Goal: Transaction & Acquisition: Purchase product/service

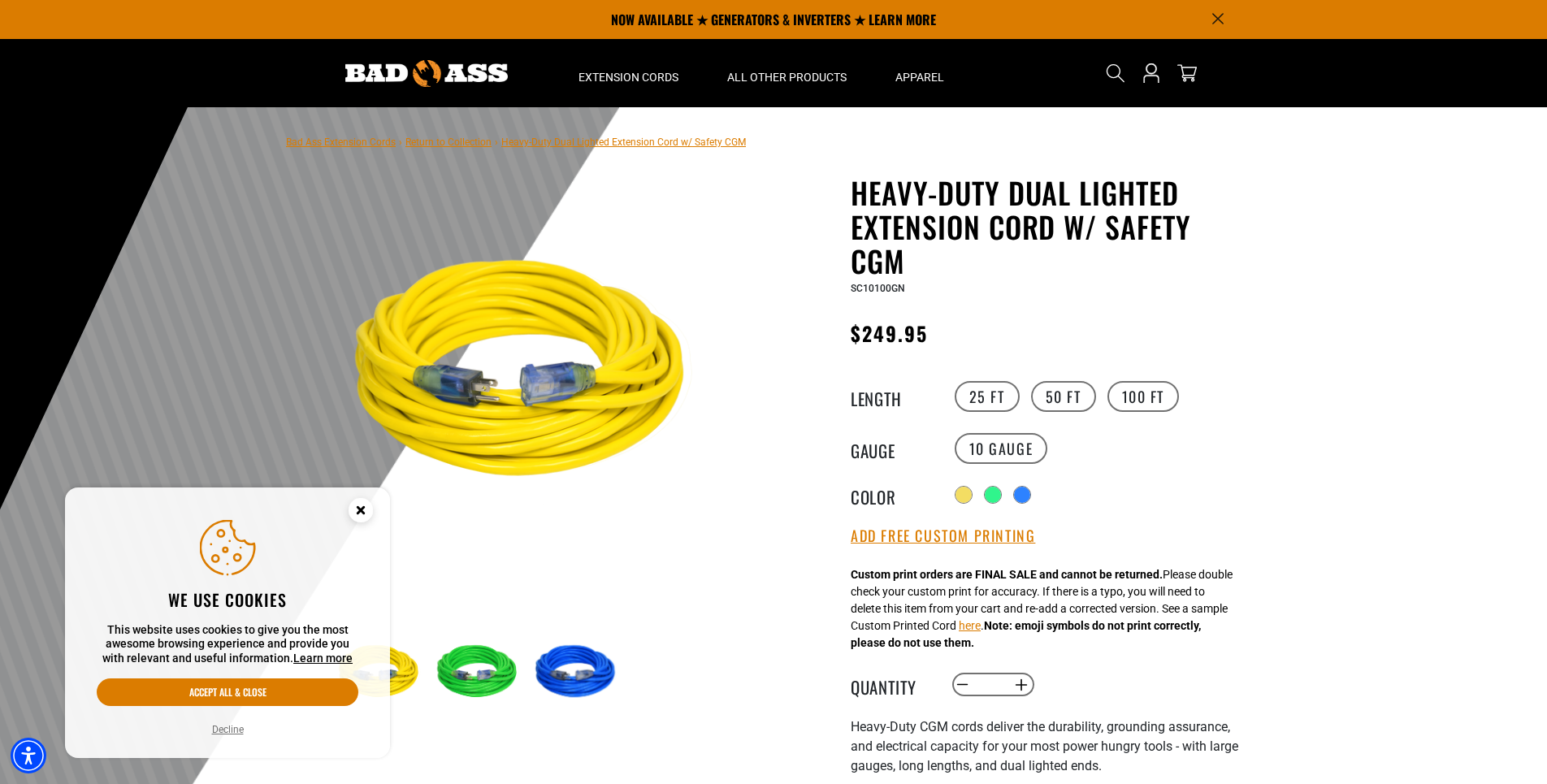
click at [361, 507] on icon "Close this option" at bounding box center [360, 510] width 6 height 6
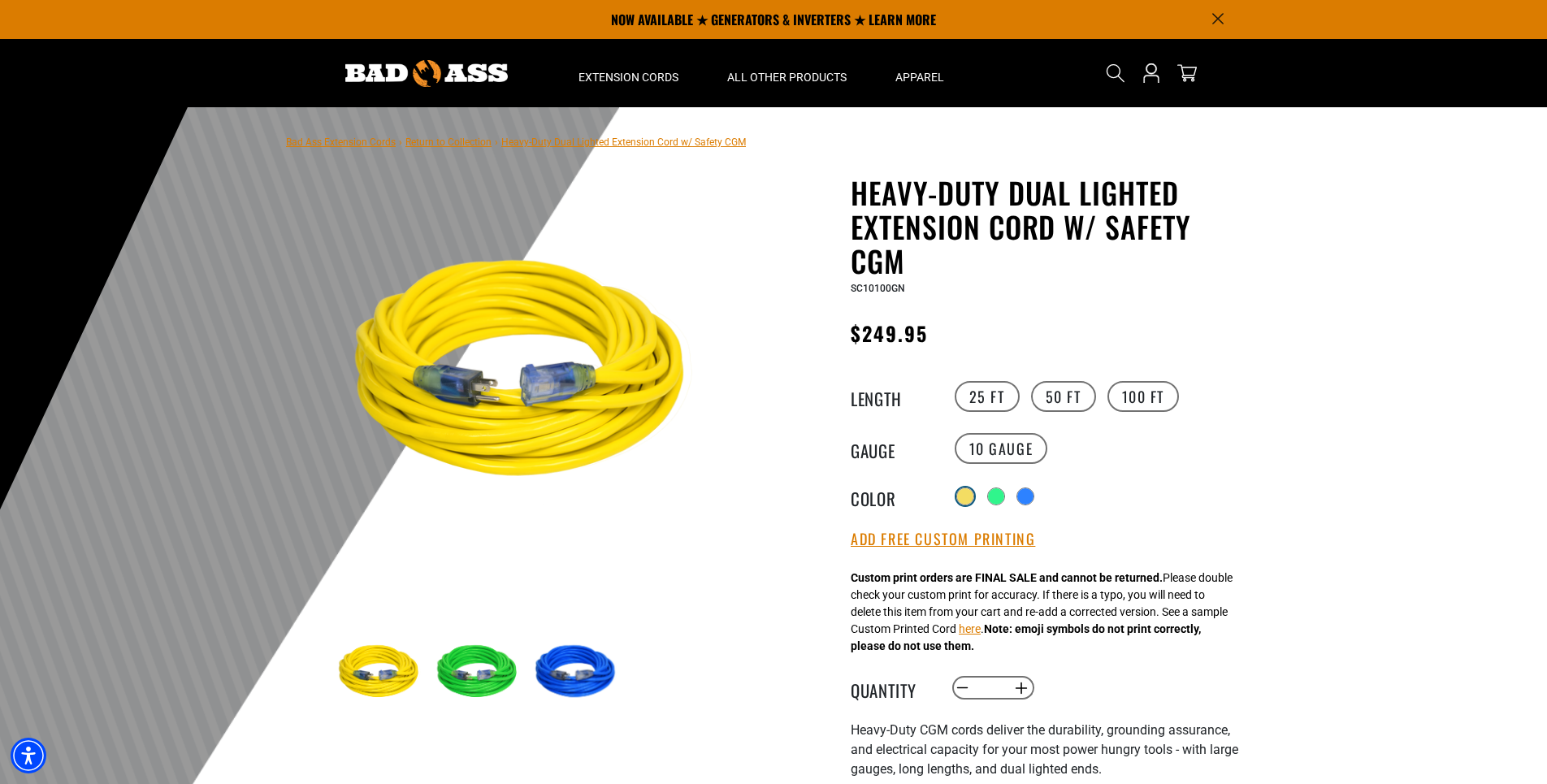
click at [965, 494] on div at bounding box center [965, 496] width 16 height 16
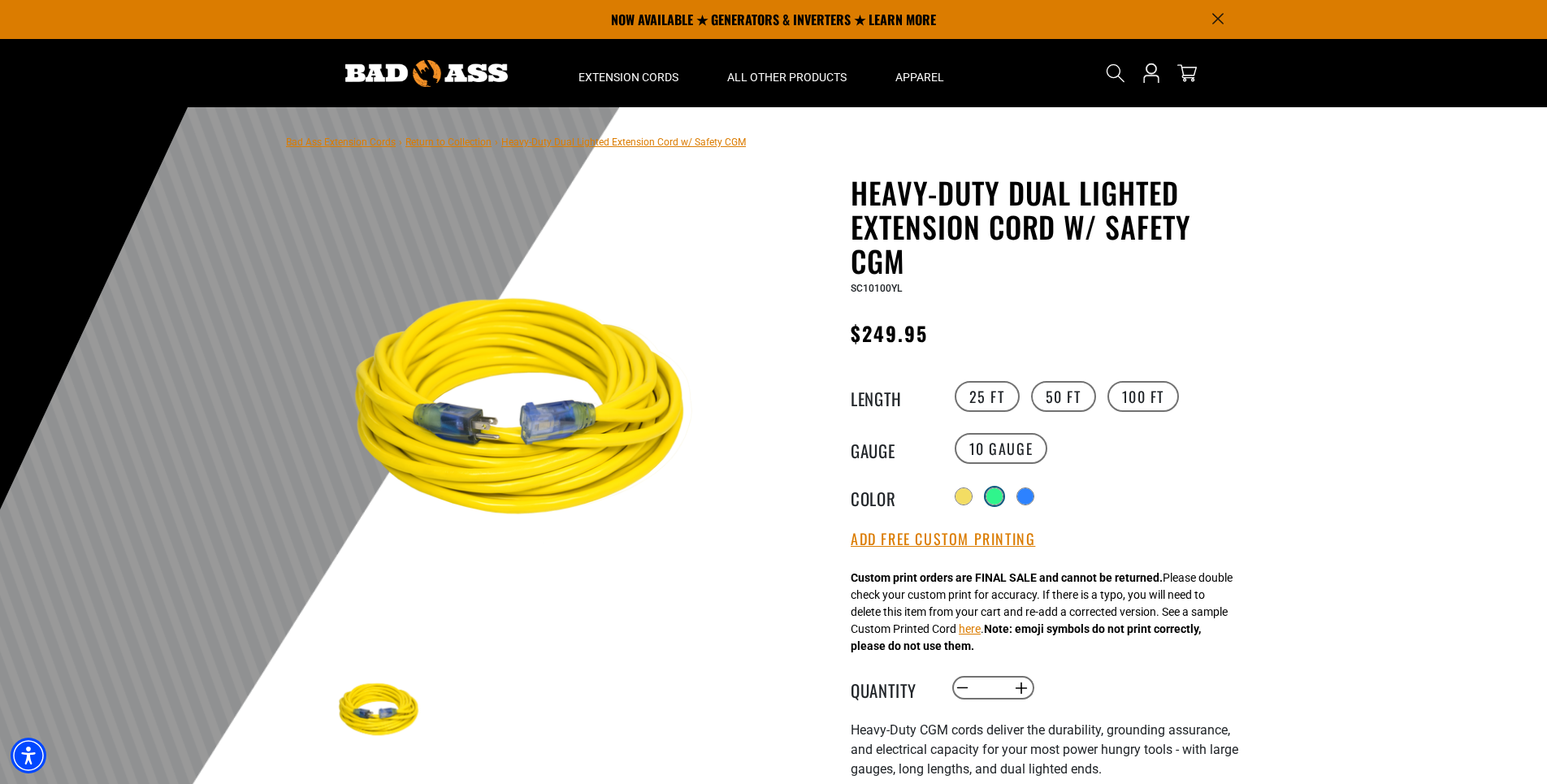
click at [1002, 494] on div at bounding box center [994, 496] width 16 height 16
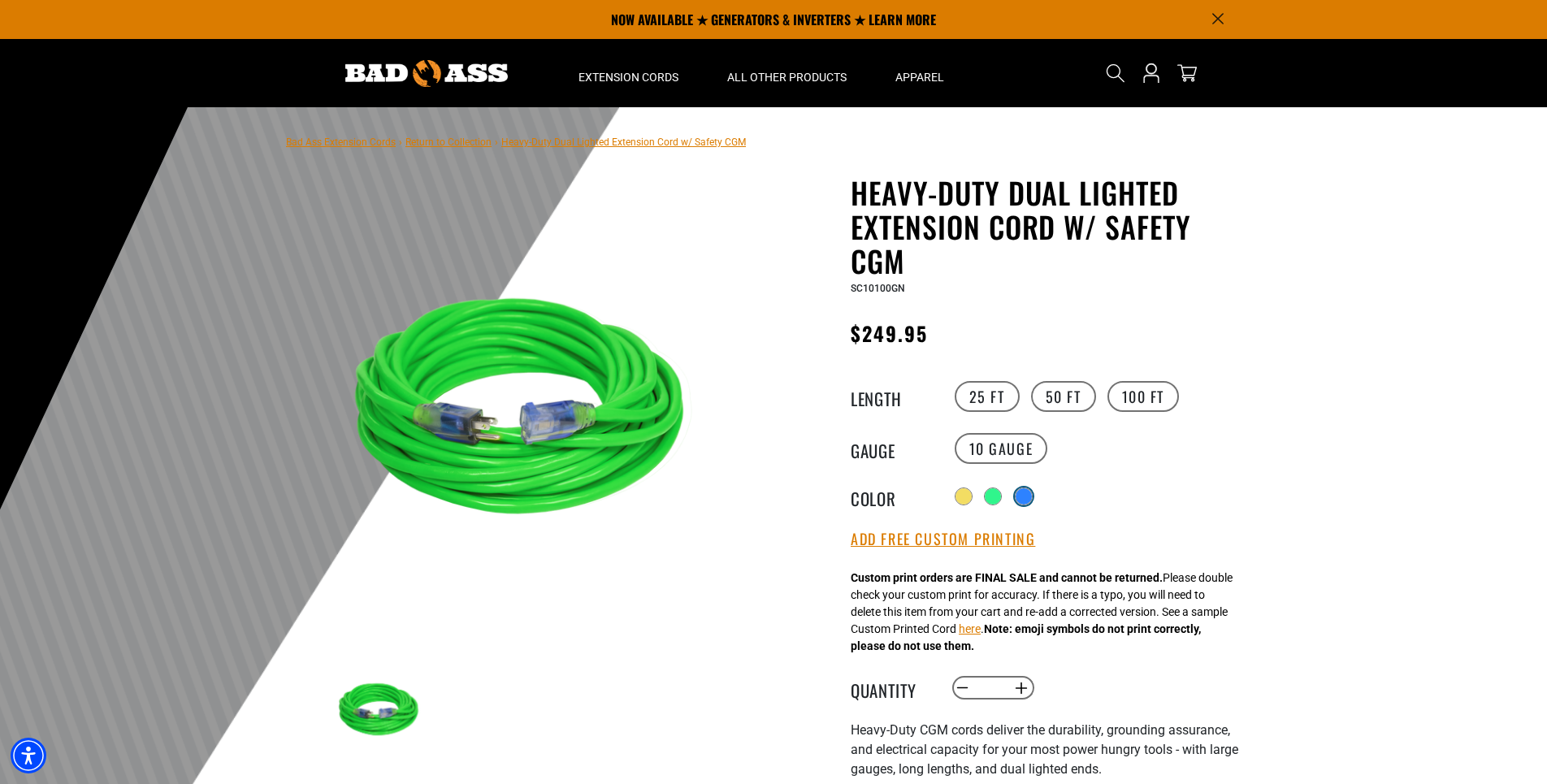
click at [1030, 494] on div at bounding box center [1024, 496] width 16 height 16
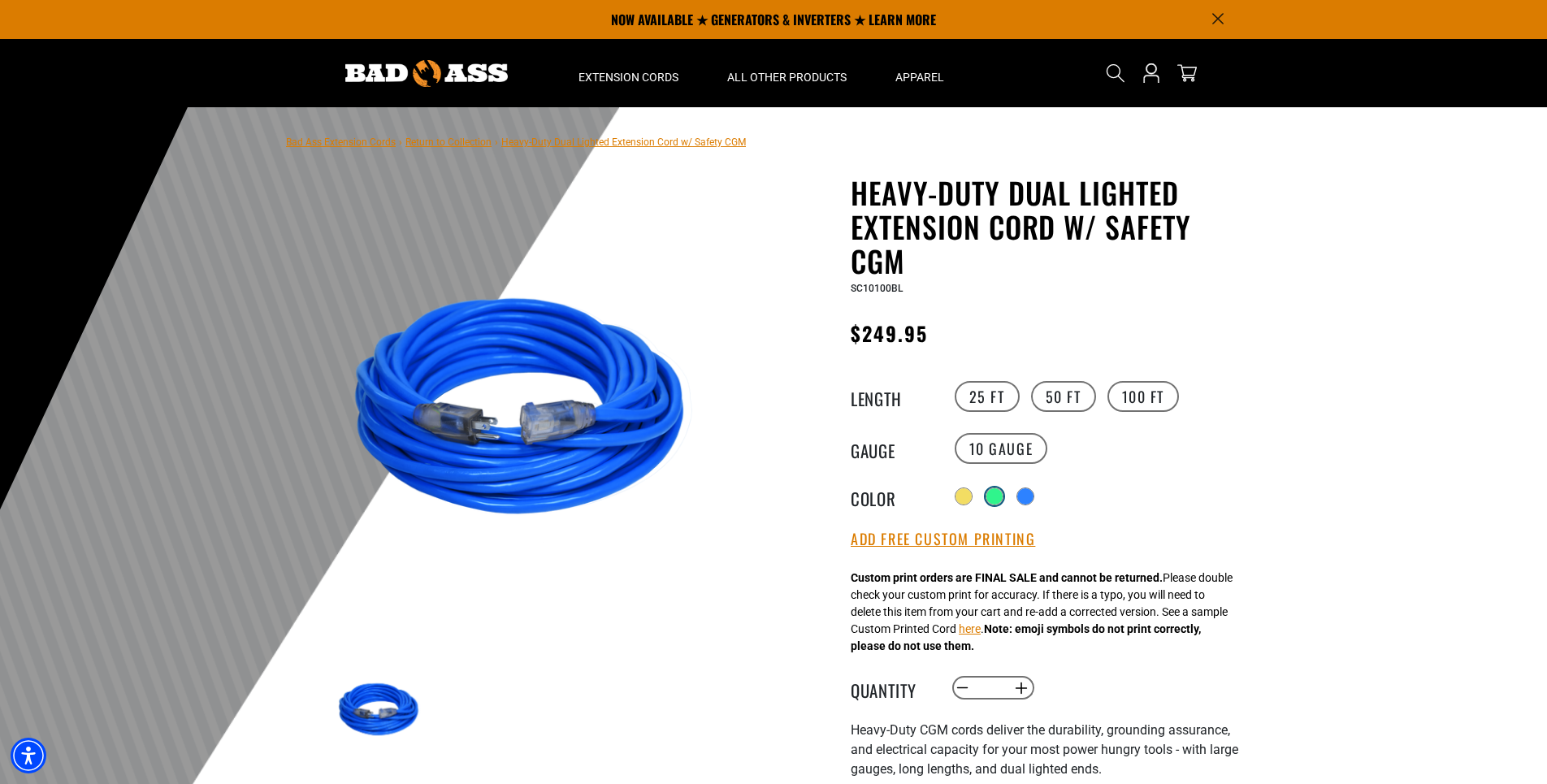
click at [992, 492] on div at bounding box center [994, 496] width 16 height 16
